Goal: Obtain resource: Obtain resource

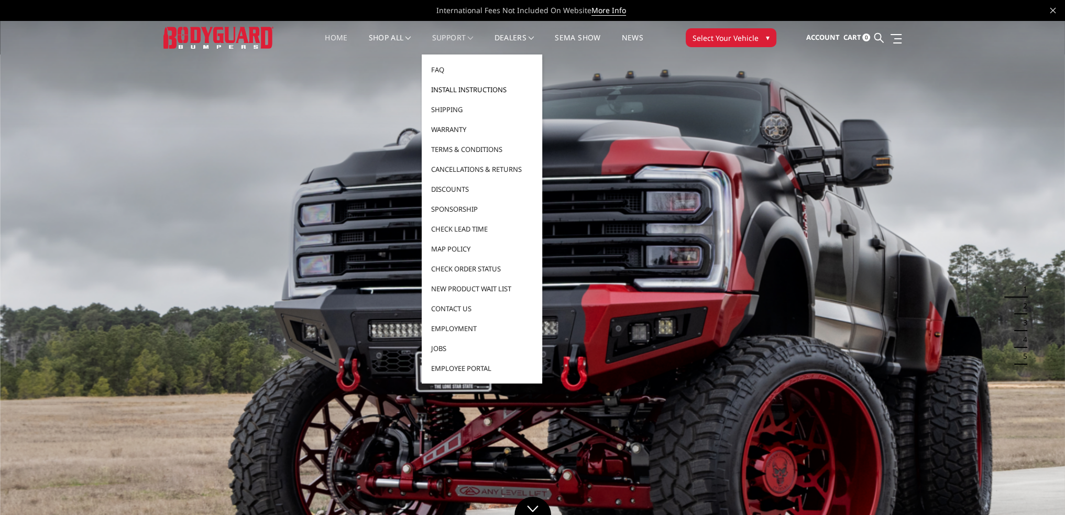
click at [447, 91] on link "Install Instructions" at bounding box center [482, 90] width 112 height 20
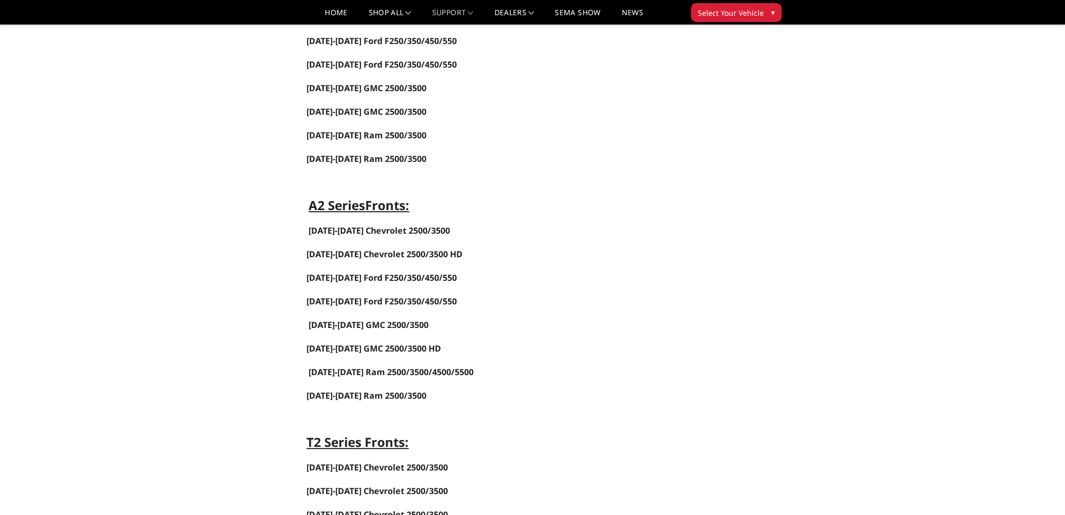
scroll to position [576, 0]
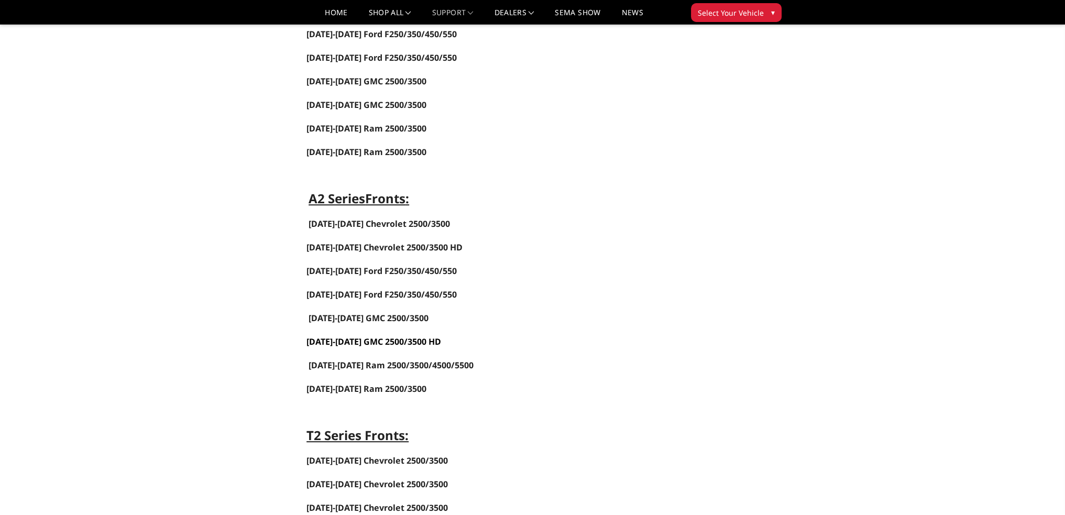
click at [359, 336] on span "[DATE]-[DATE] GMC 2500/3500 HD" at bounding box center [373, 342] width 135 height 12
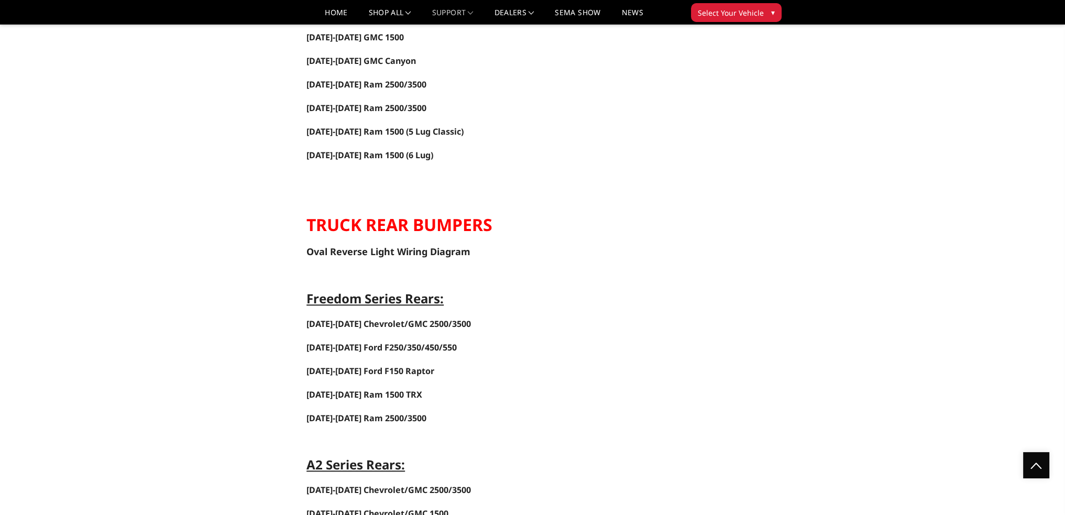
scroll to position [1728, 0]
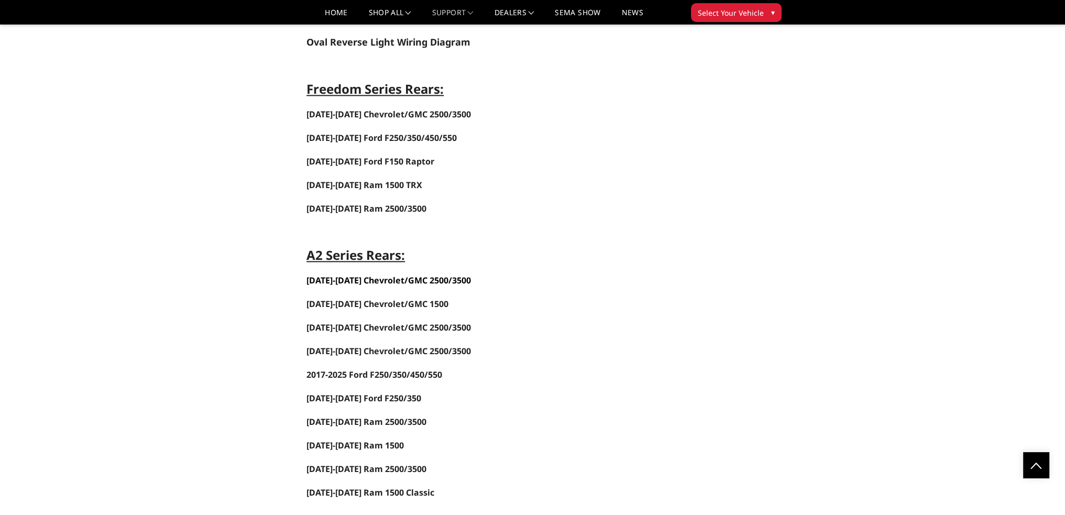
click at [376, 274] on span "2020-2024 Chevrolet/GMC 2500/3500" at bounding box center [388, 280] width 164 height 12
click at [392, 298] on span "2019-2025 Chevrolet/GMC 1500" at bounding box center [377, 304] width 142 height 12
